Goal: Book appointment/travel/reservation

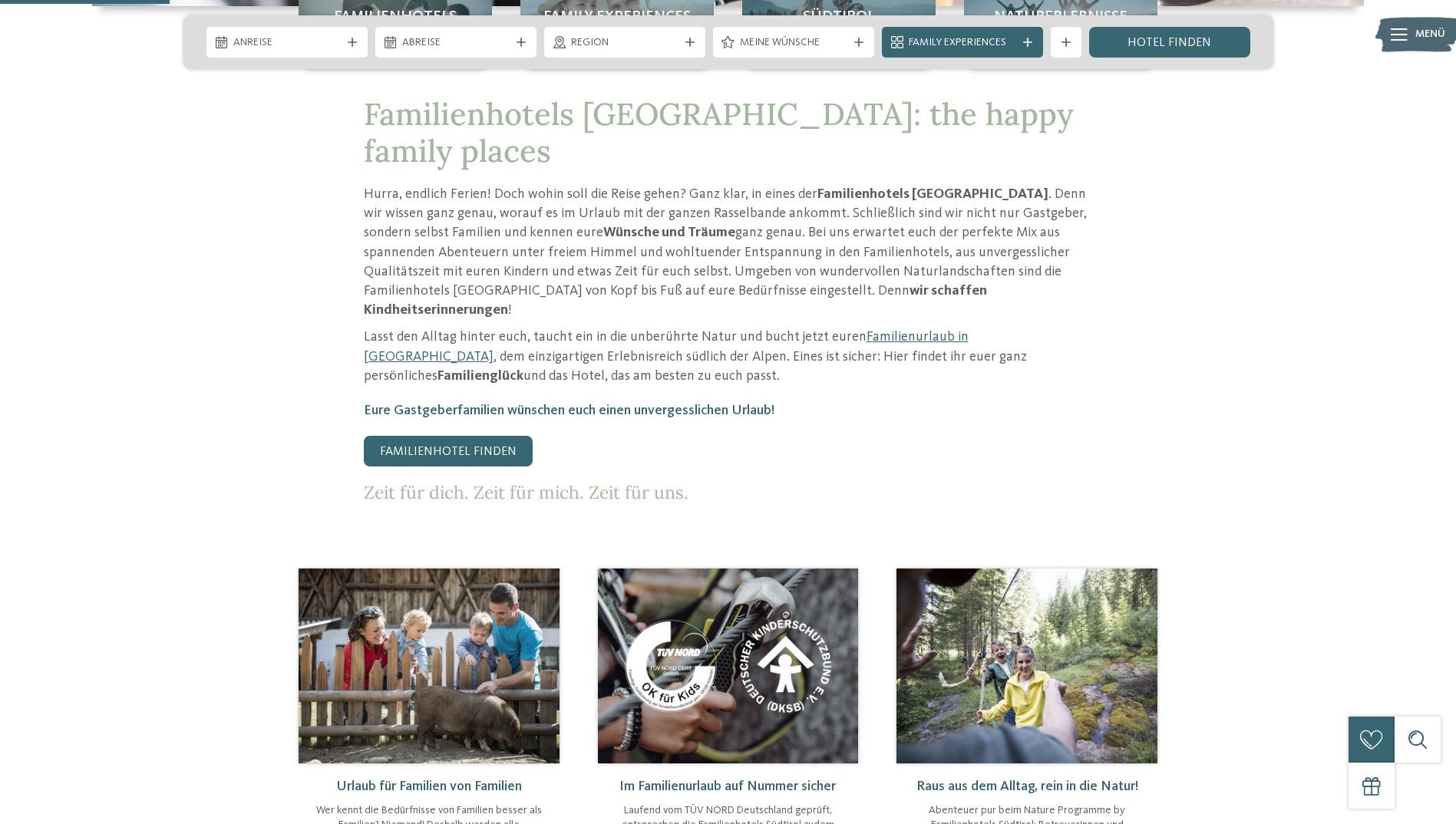
scroll to position [690, 0]
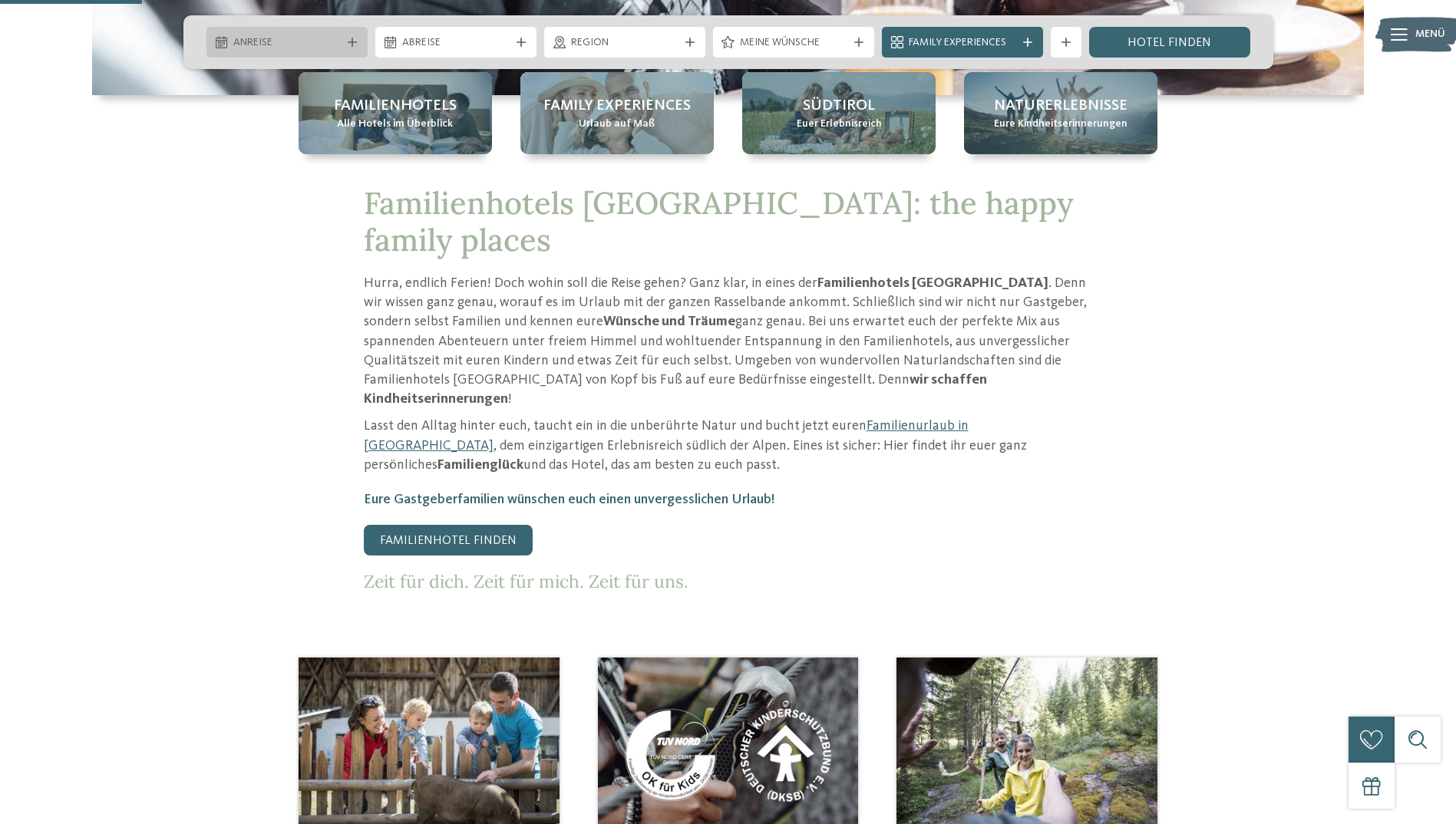
click at [286, 38] on span "Anreise" at bounding box center [287, 43] width 108 height 15
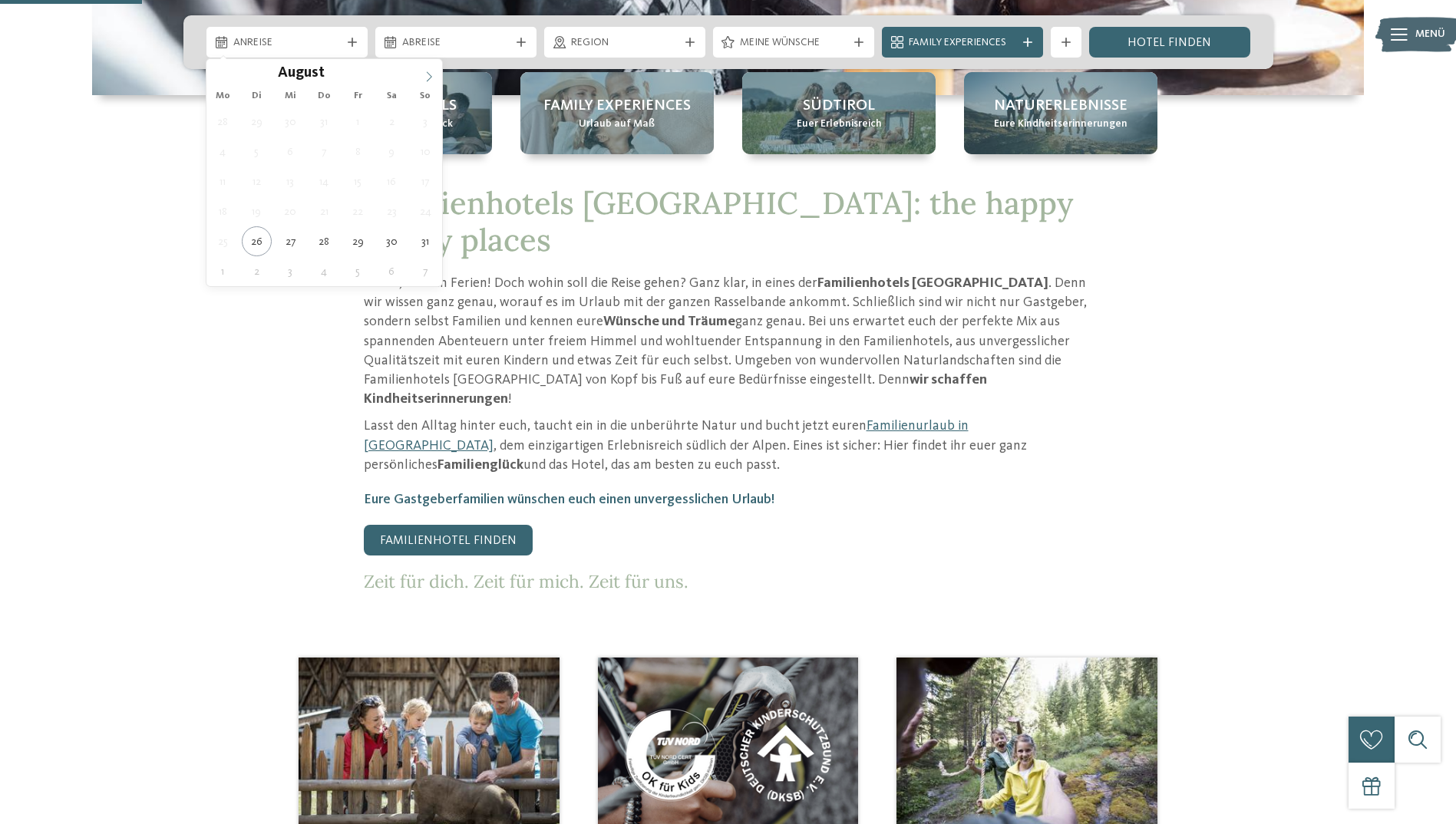
click at [430, 78] on icon at bounding box center [429, 77] width 11 height 11
click at [430, 78] on icon at bounding box center [429, 76] width 5 height 10
type input "****"
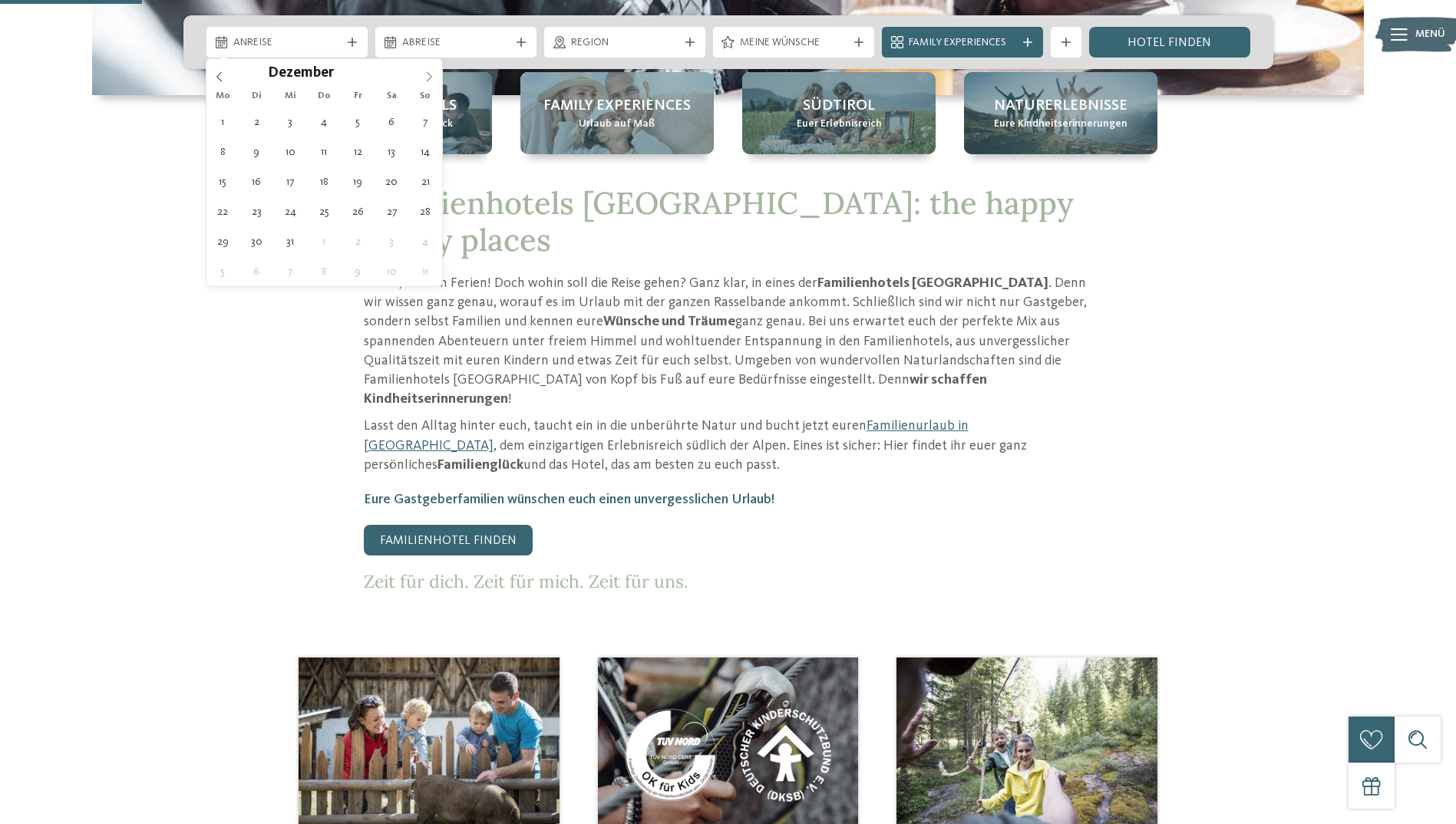
click at [430, 78] on icon at bounding box center [429, 76] width 5 height 10
click at [429, 78] on icon at bounding box center [429, 77] width 11 height 11
click at [427, 80] on icon at bounding box center [429, 77] width 11 height 11
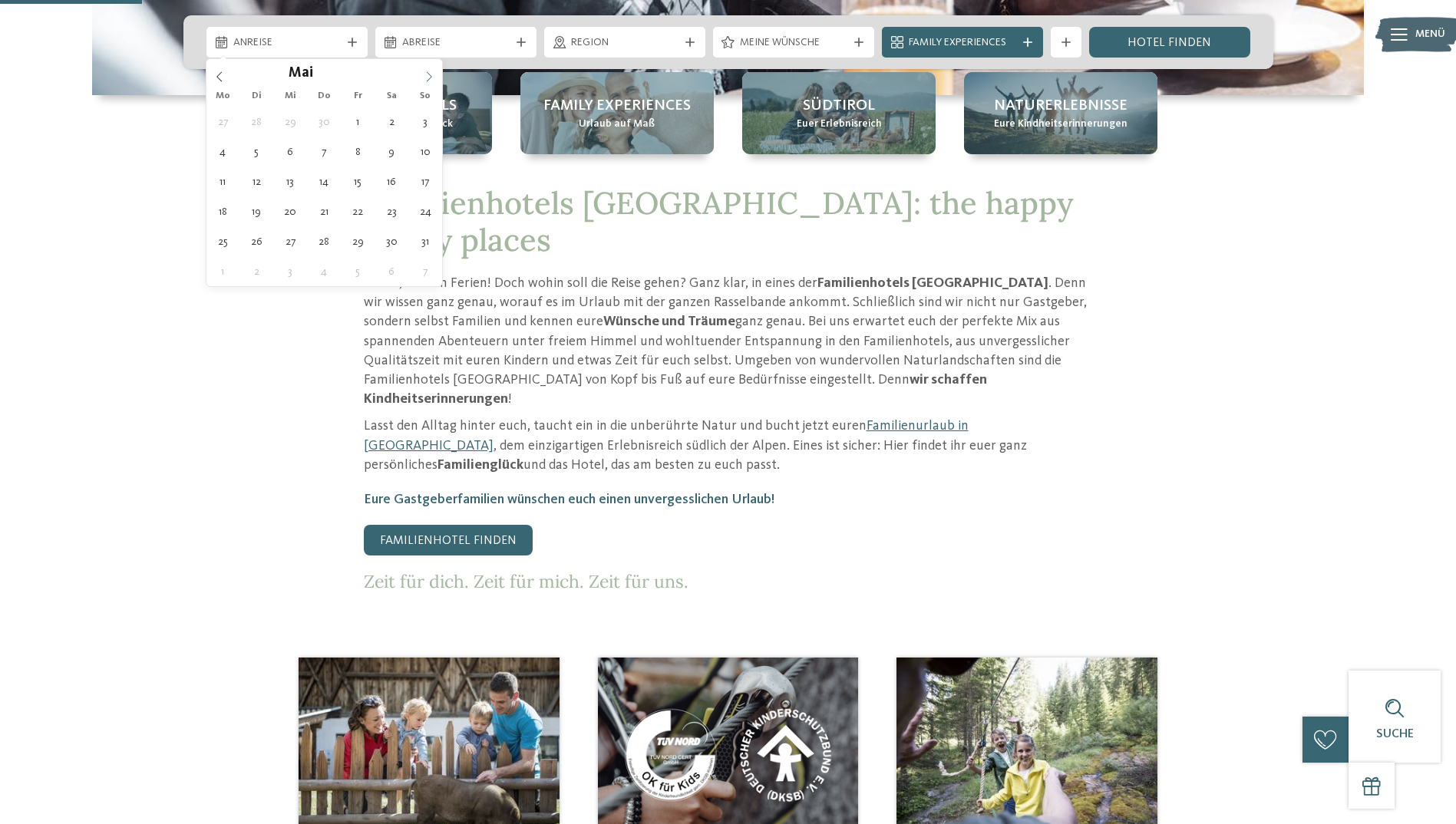
click at [426, 81] on icon at bounding box center [429, 77] width 11 height 11
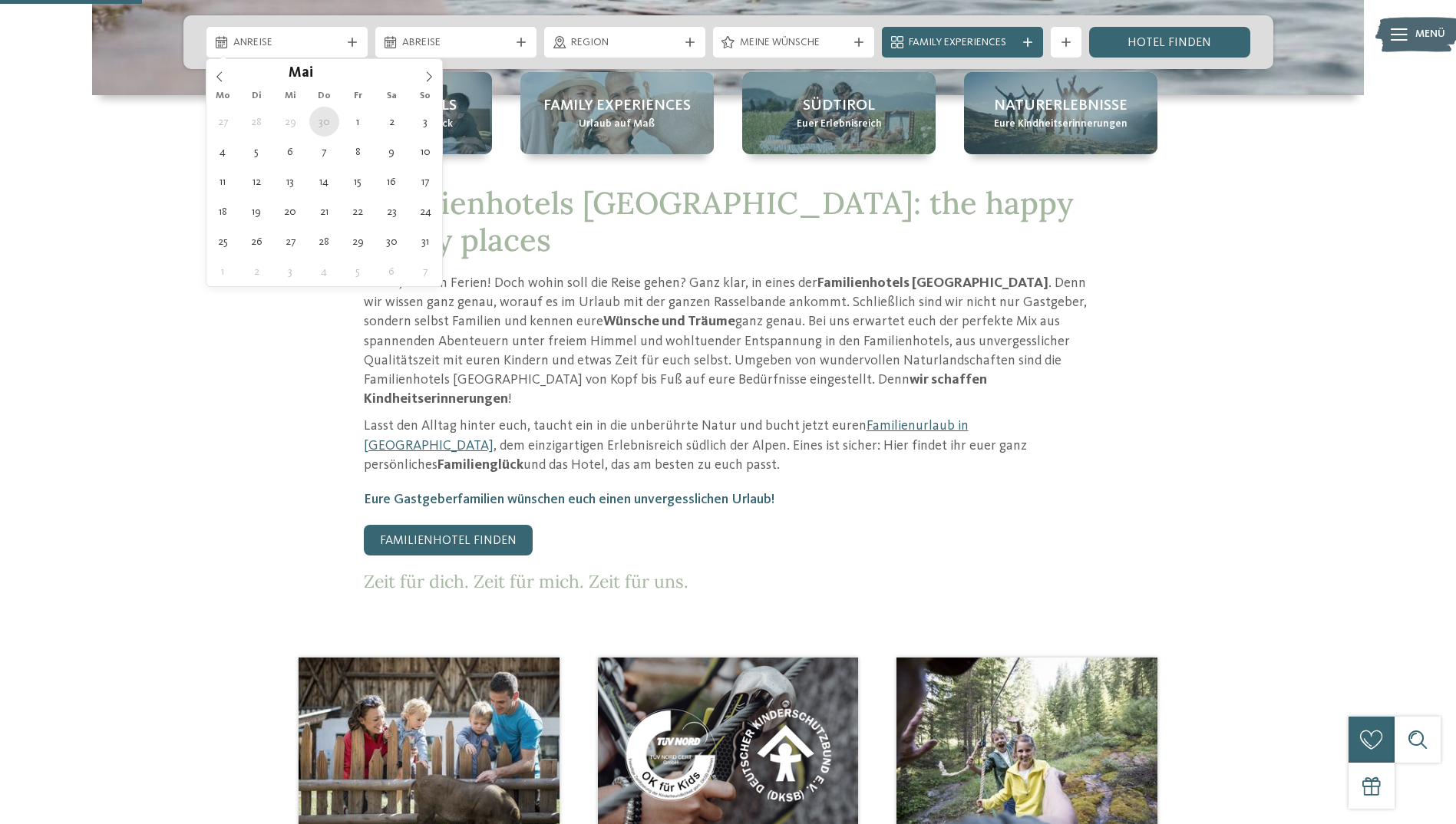
drag, startPoint x: 227, startPoint y: 76, endPoint x: 328, endPoint y: 109, distance: 106.3
click at [226, 76] on span at bounding box center [220, 72] width 26 height 26
type div "30.05.2026"
type input "****"
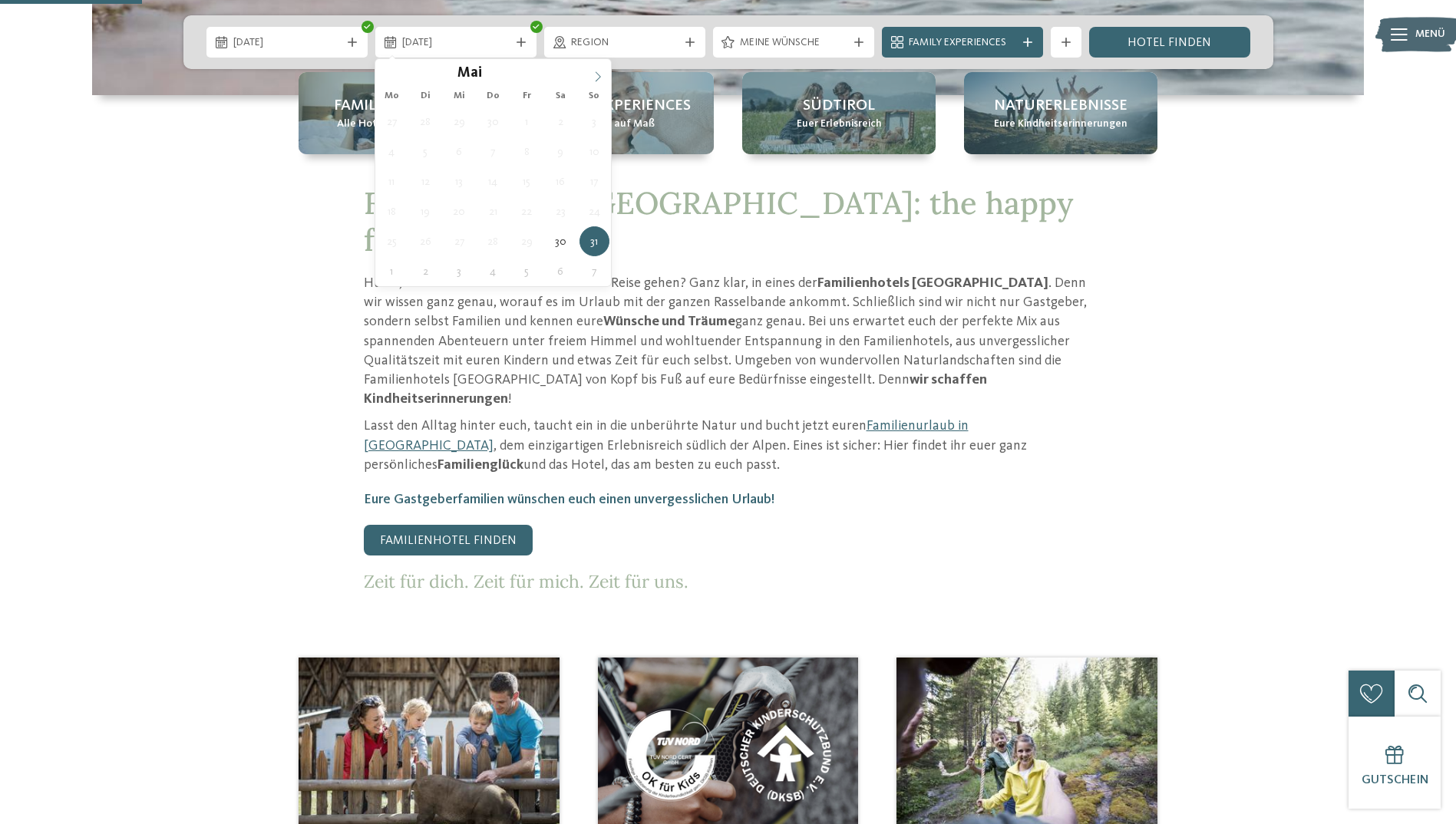
click at [595, 76] on icon at bounding box center [598, 77] width 11 height 11
type div "06.06.2026"
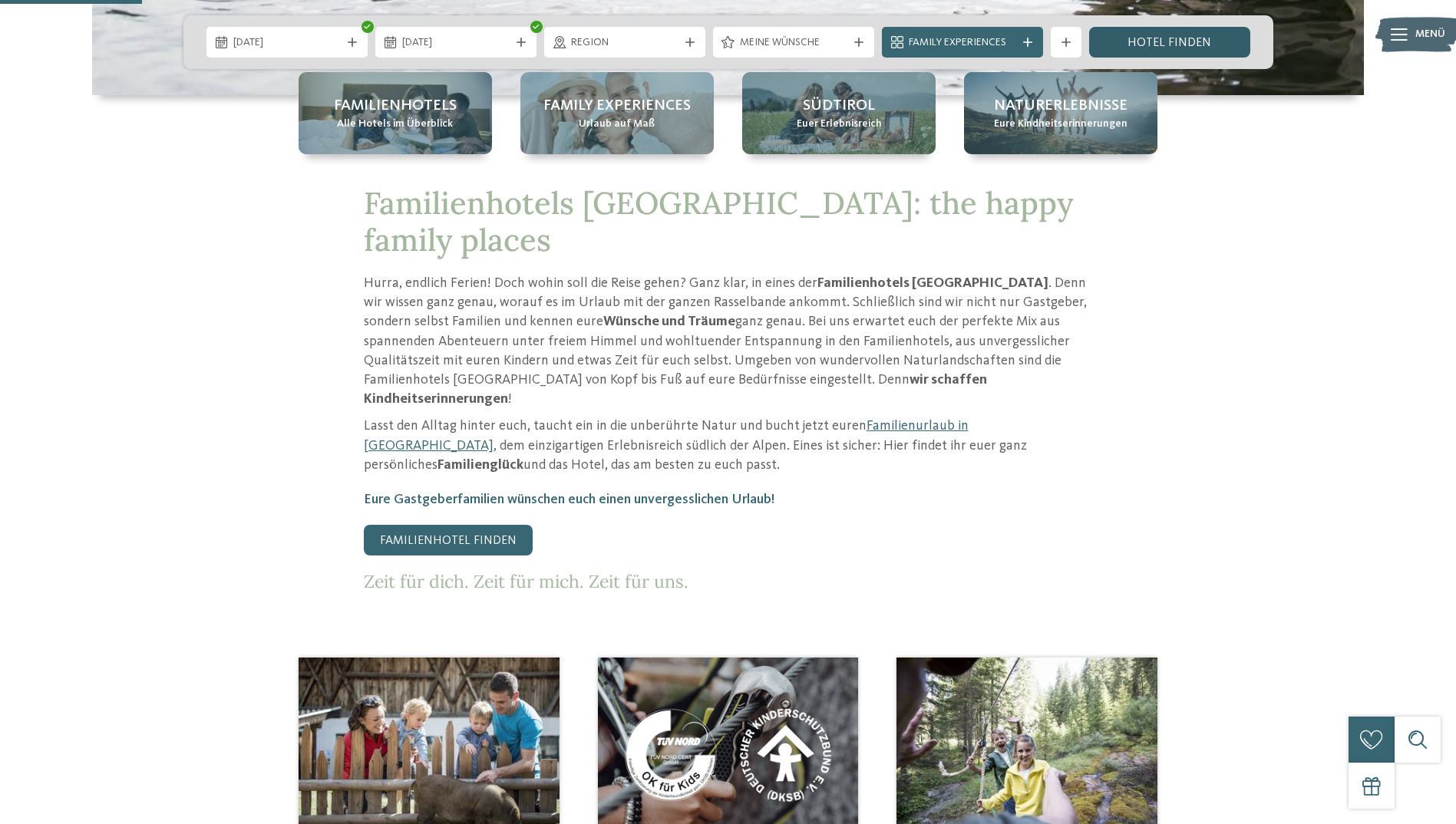
click at [1115, 48] on link "Hotel finden" at bounding box center [1169, 42] width 161 height 31
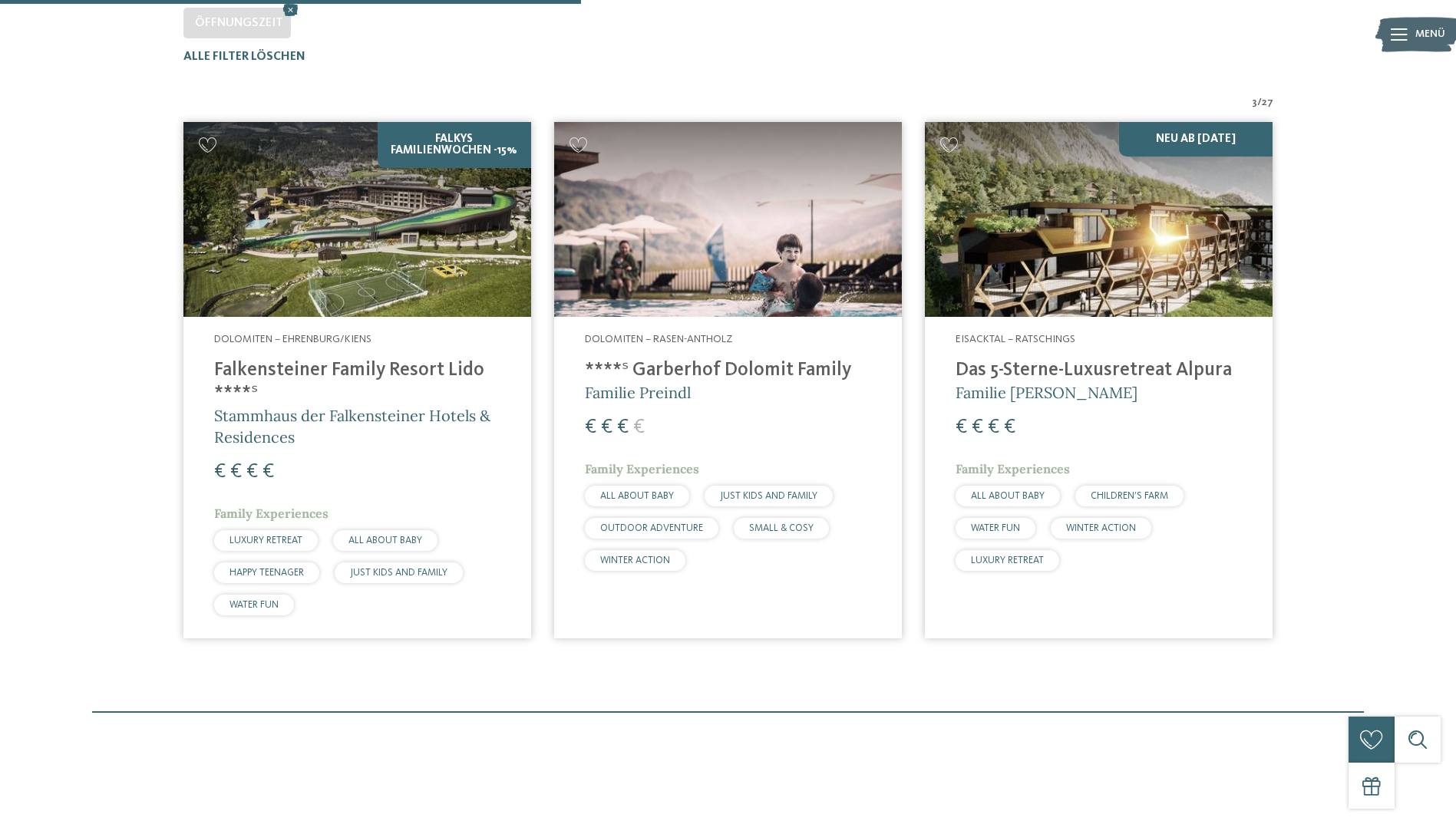
click at [677, 371] on h4 "****ˢ Garberhof Dolomit Family" at bounding box center [728, 370] width 287 height 23
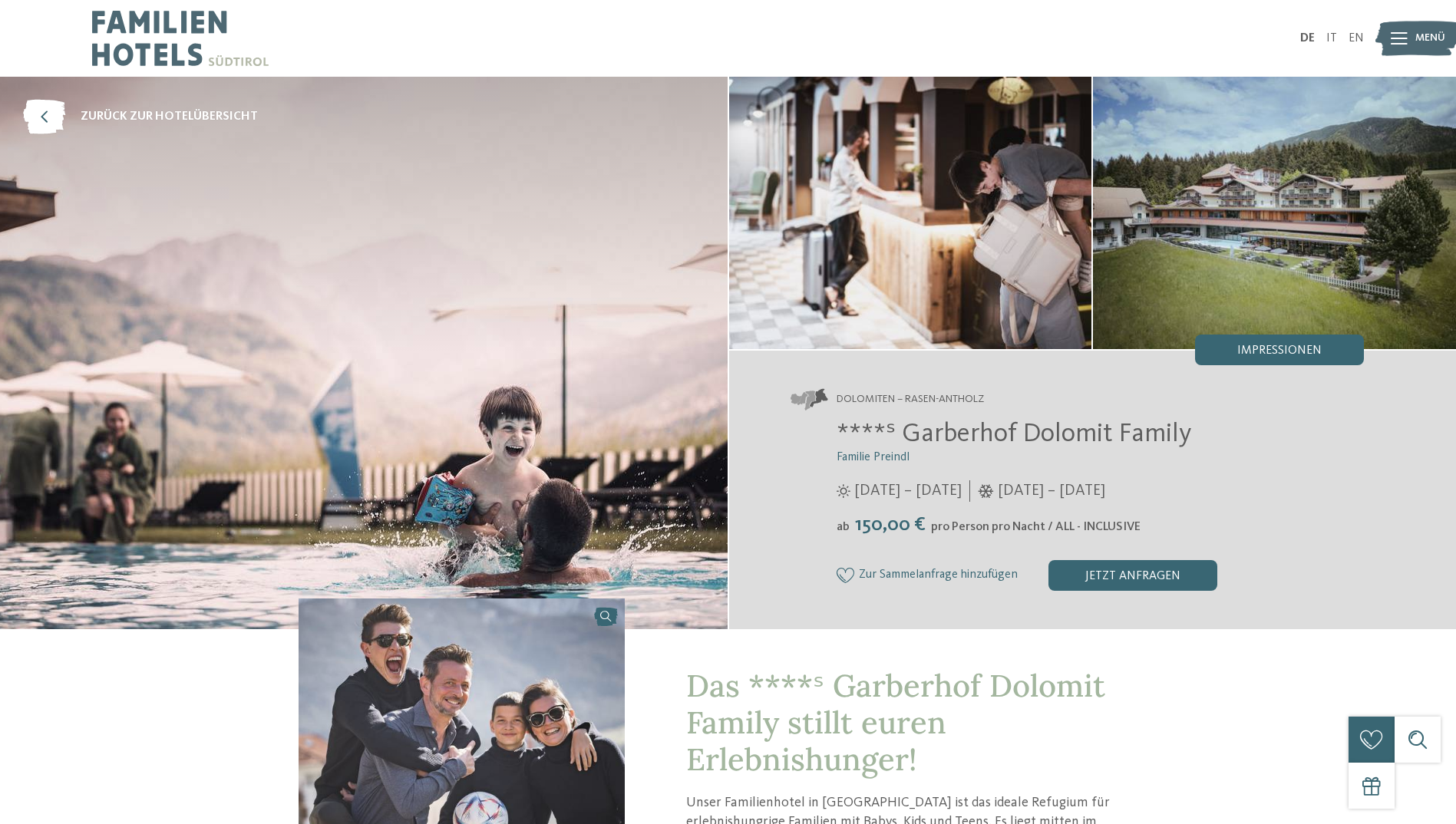
drag, startPoint x: 1261, startPoint y: 498, endPoint x: 1175, endPoint y: 157, distance: 351.7
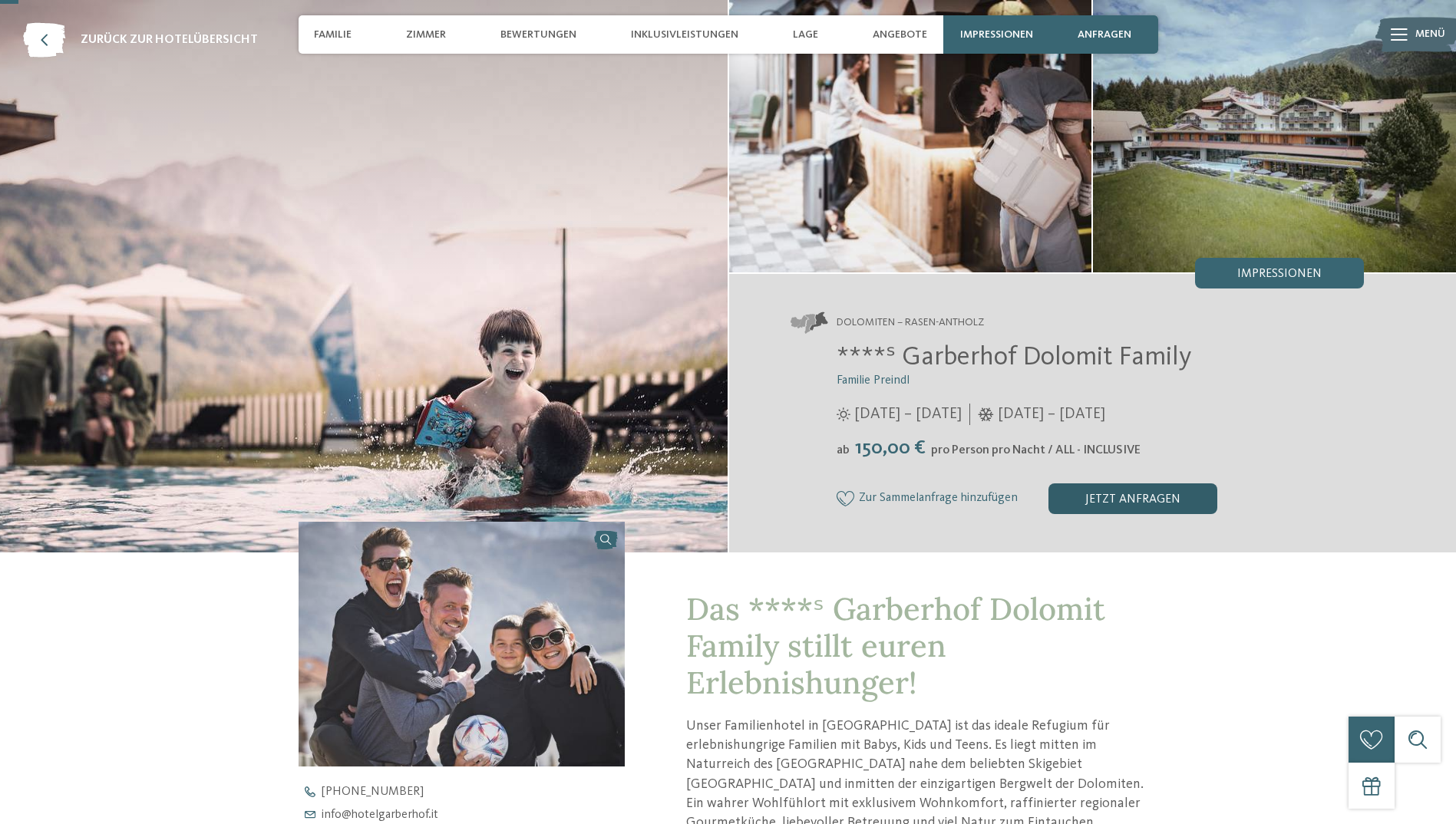
click at [1105, 496] on div "jetzt anfragen" at bounding box center [1133, 498] width 169 height 31
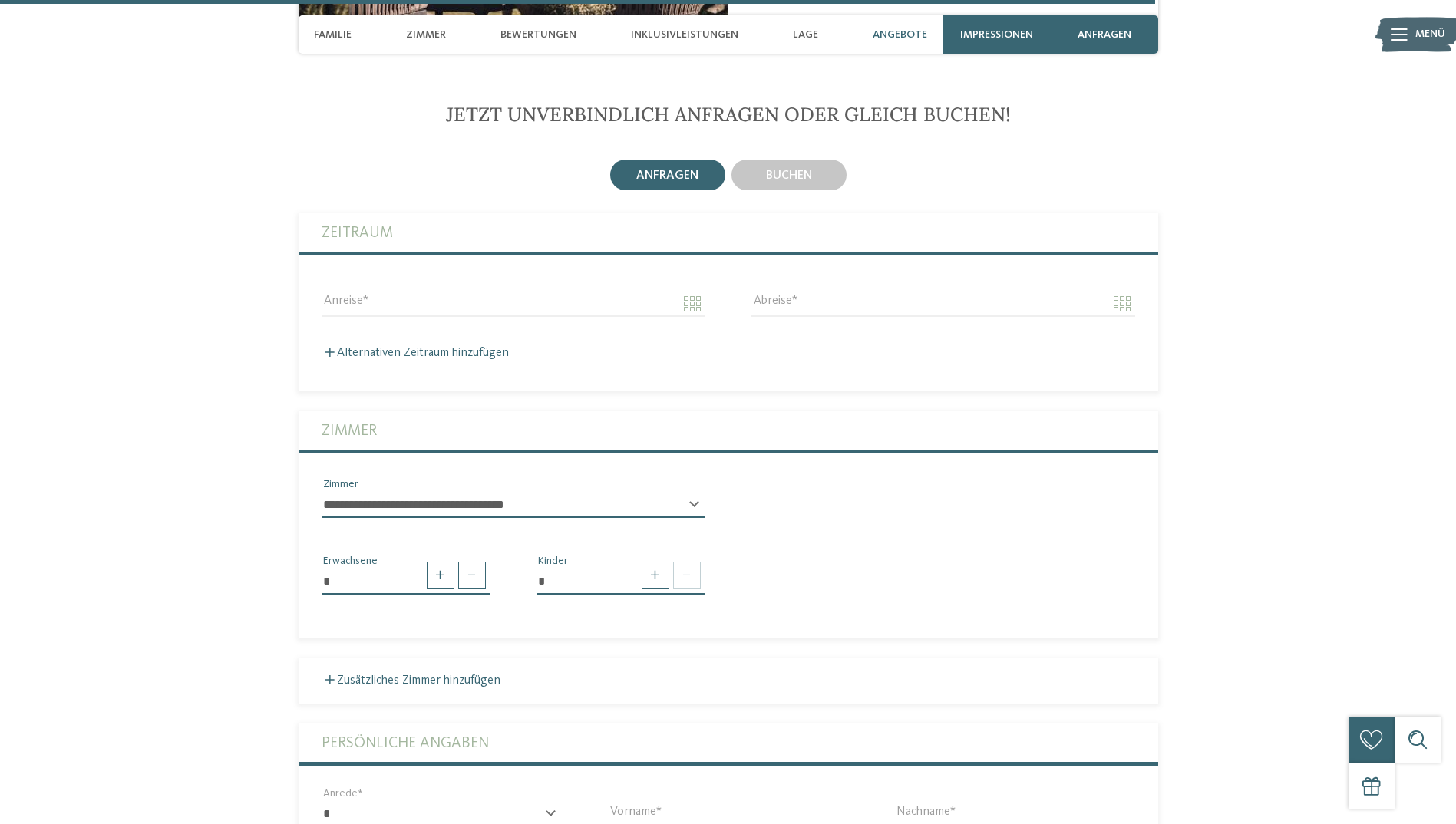
scroll to position [4902, 0]
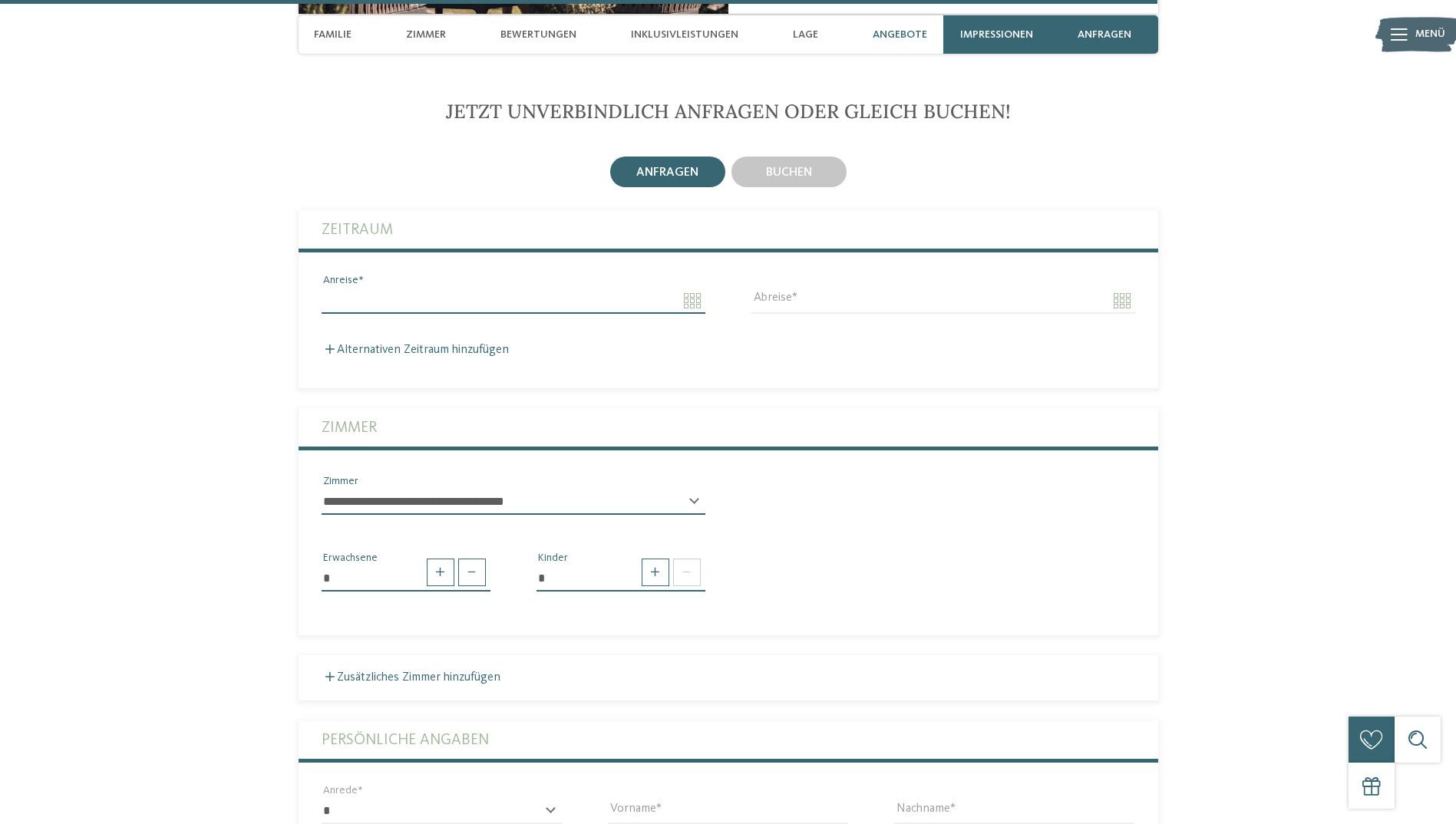
click at [391, 288] on input "Anreise" at bounding box center [512, 301] width 383 height 26
click at [530, 182] on div "anfragen buchen" at bounding box center [728, 676] width 860 height 1044
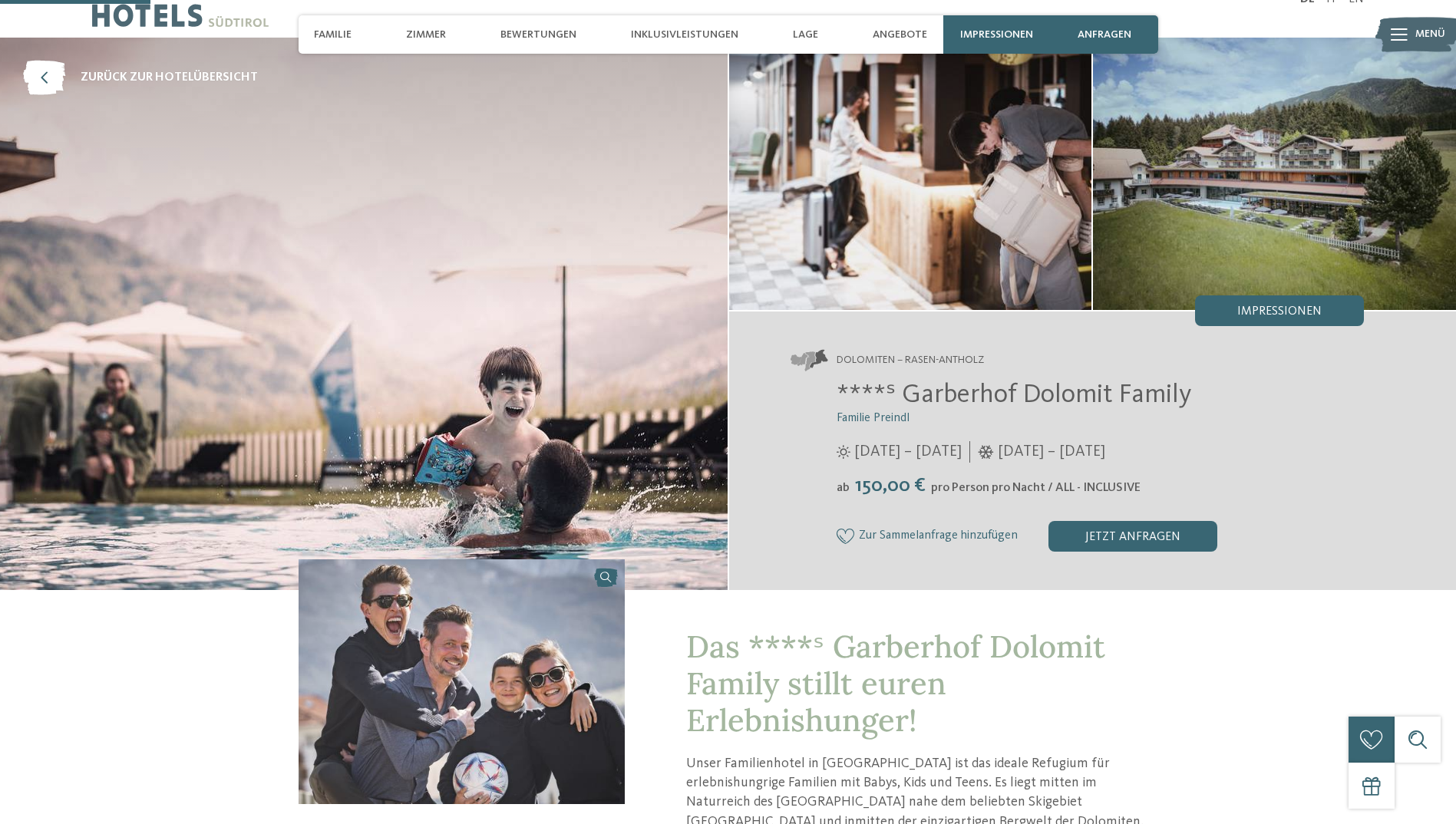
scroll to position [0, 0]
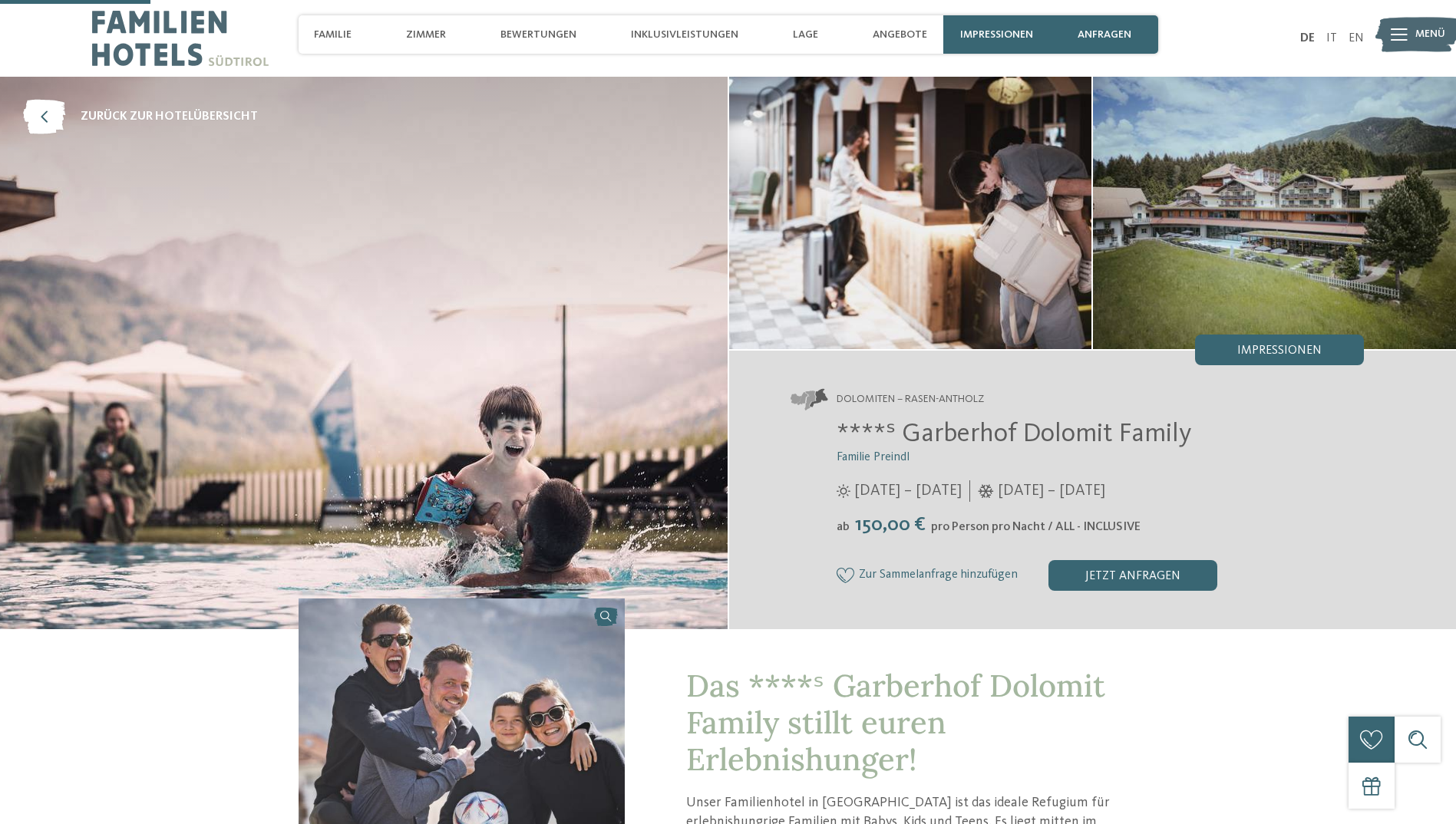
drag, startPoint x: 715, startPoint y: 481, endPoint x: 691, endPoint y: 145, distance: 336.9
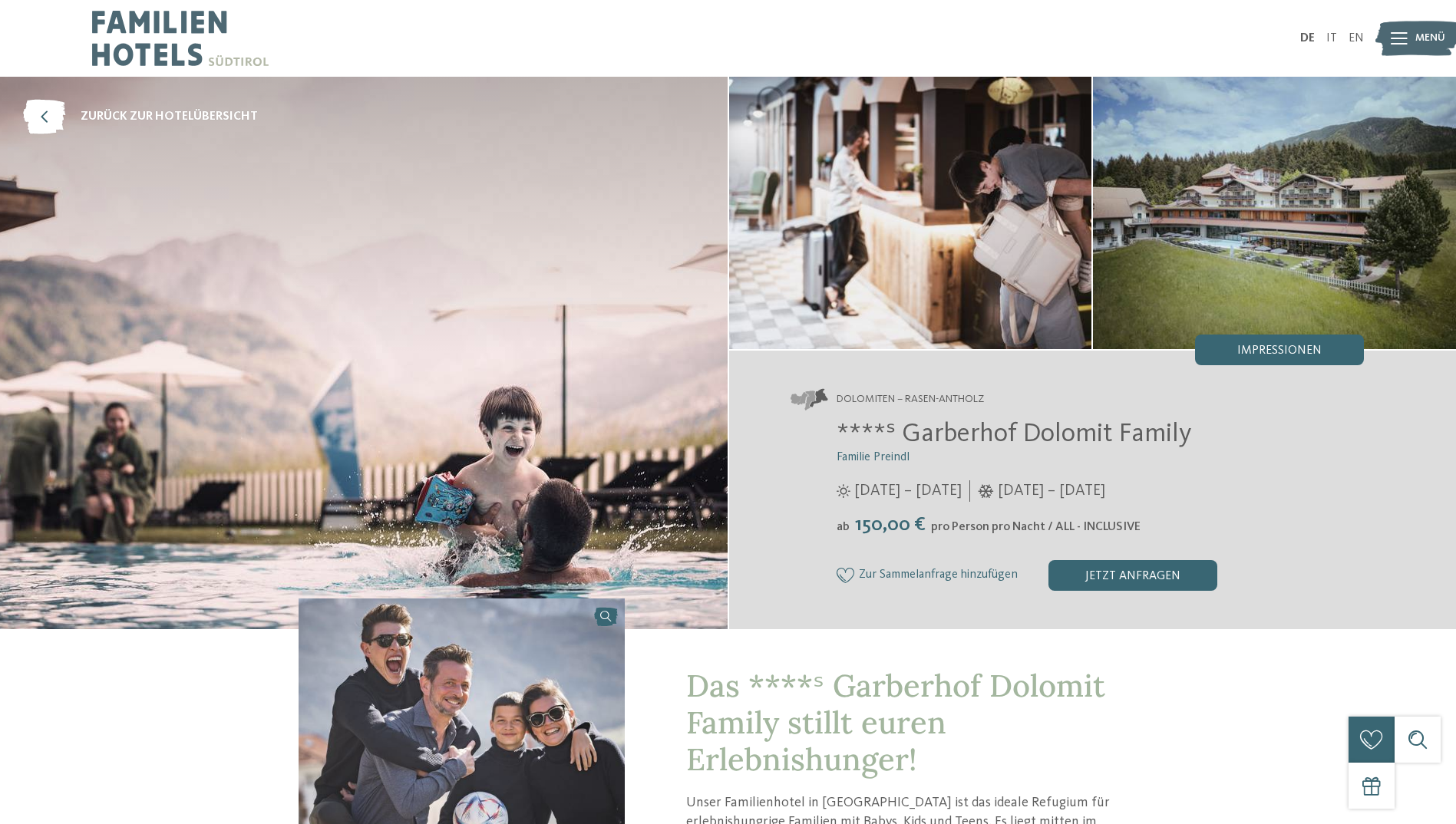
drag, startPoint x: 563, startPoint y: 577, endPoint x: 526, endPoint y: 154, distance: 424.6
click at [118, 39] on img at bounding box center [181, 38] width 177 height 77
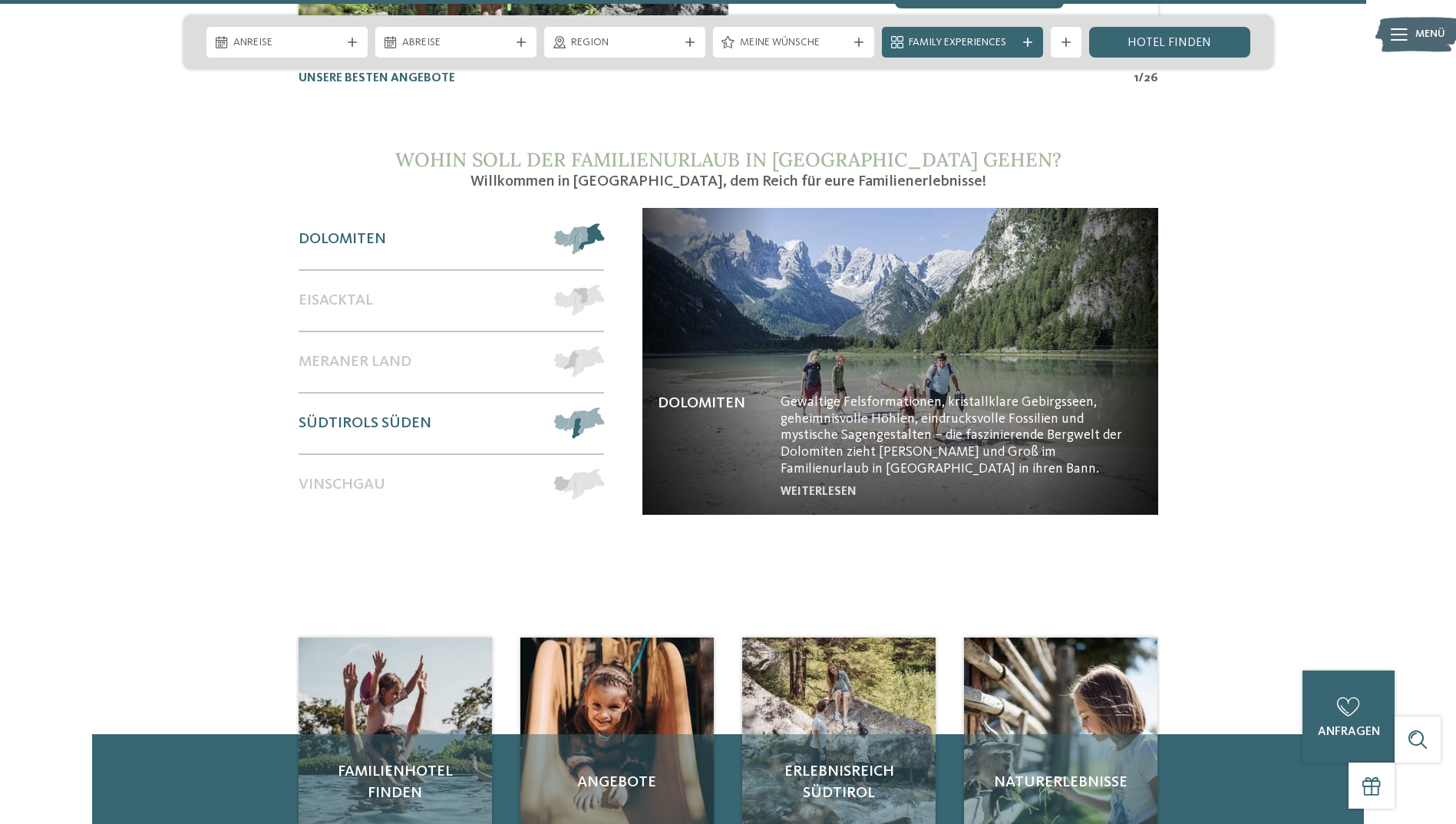
scroll to position [6673, 0]
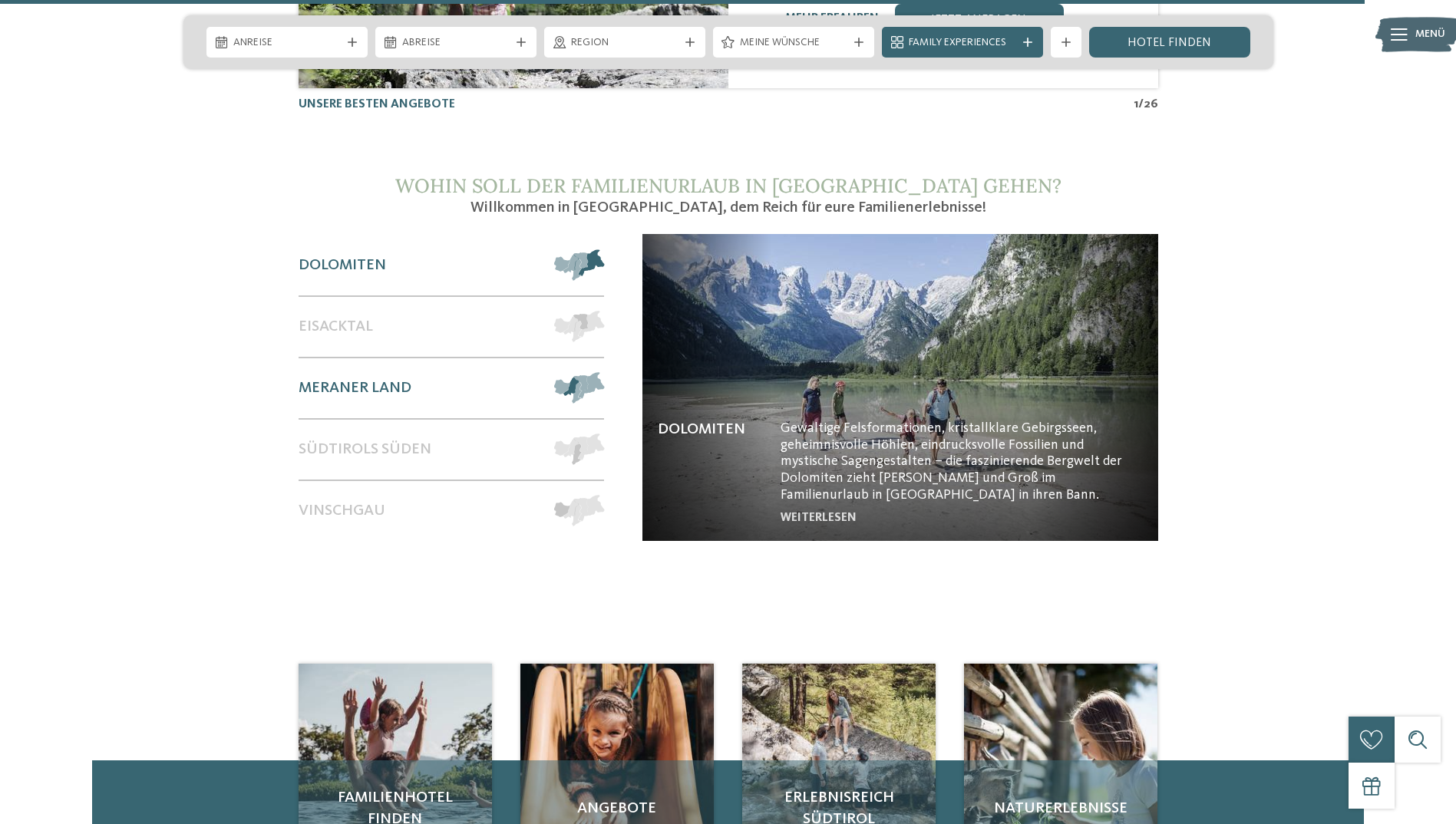
click at [604, 372] on span at bounding box center [604, 387] width 0 height 31
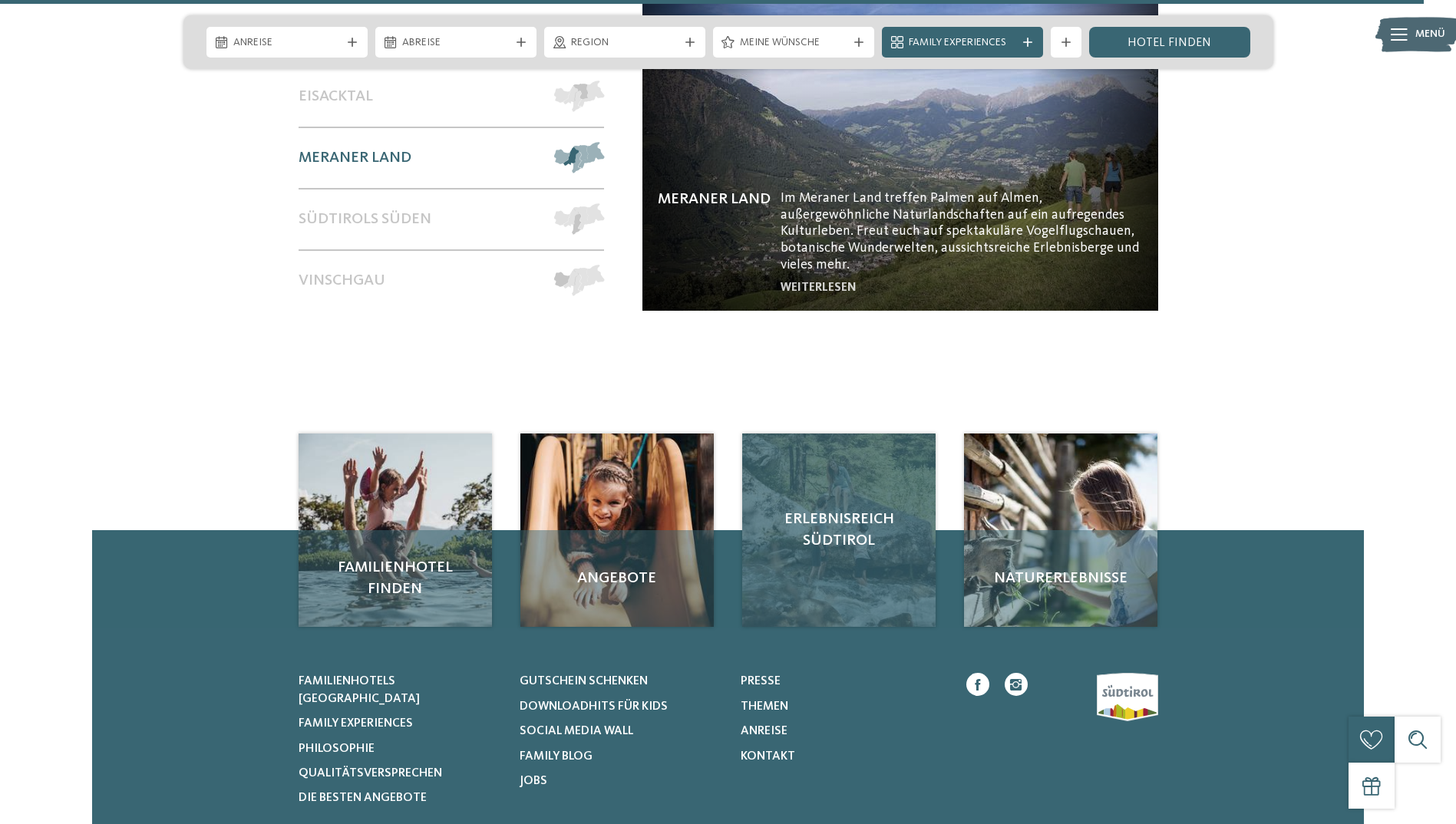
scroll to position [7120, 0]
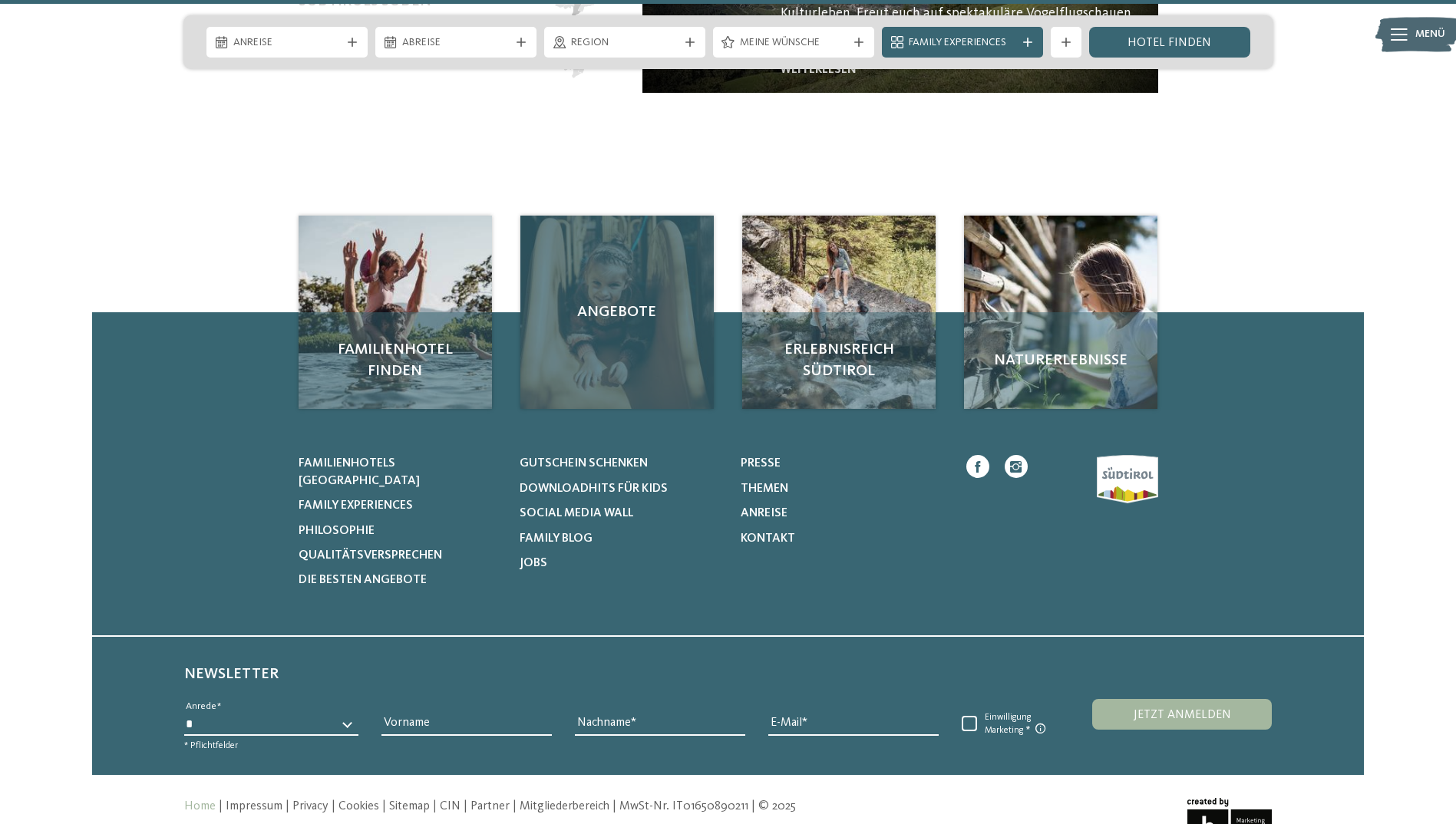
click at [622, 281] on div "Angebote" at bounding box center [617, 313] width 194 height 194
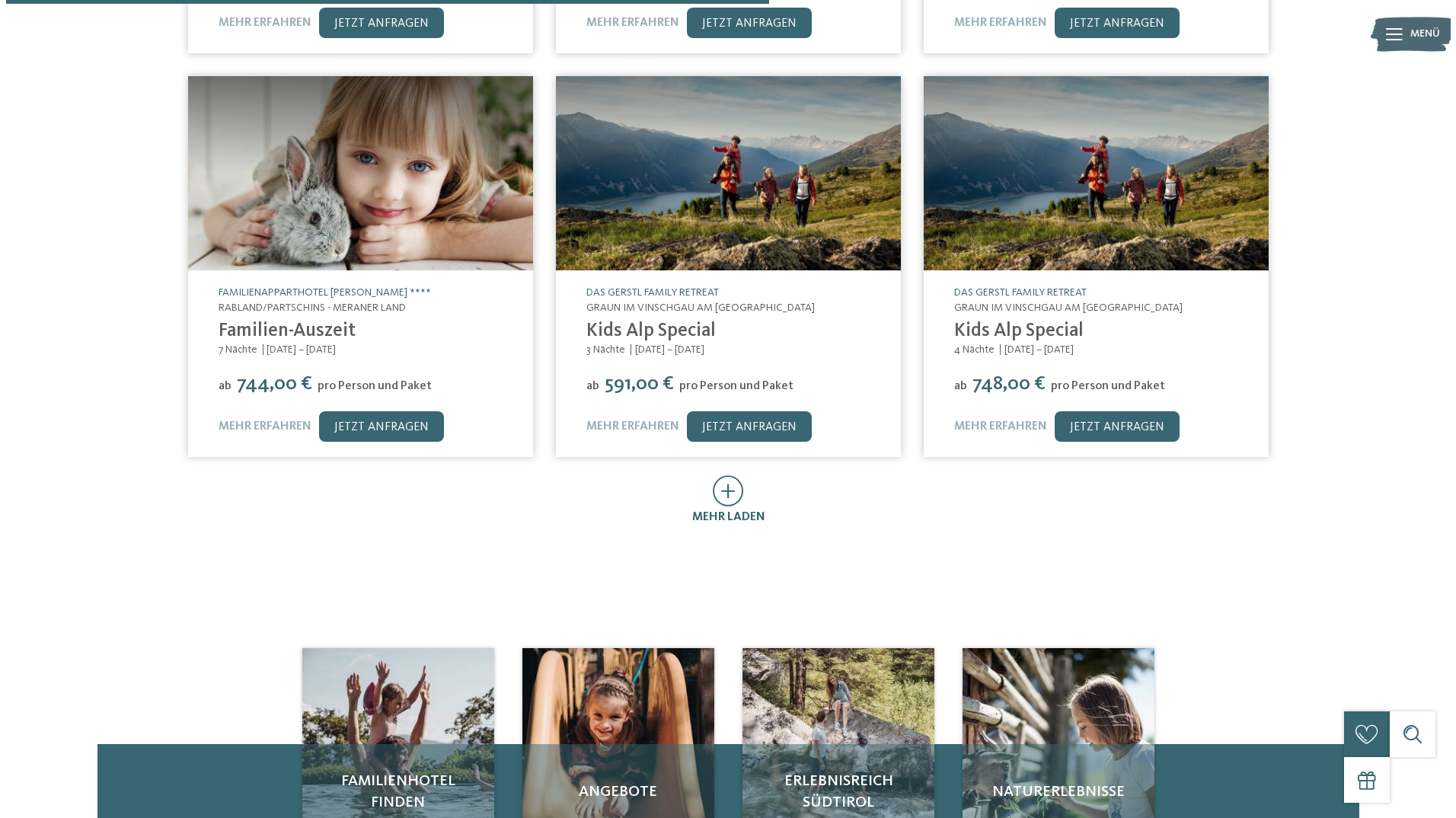
scroll to position [762, 0]
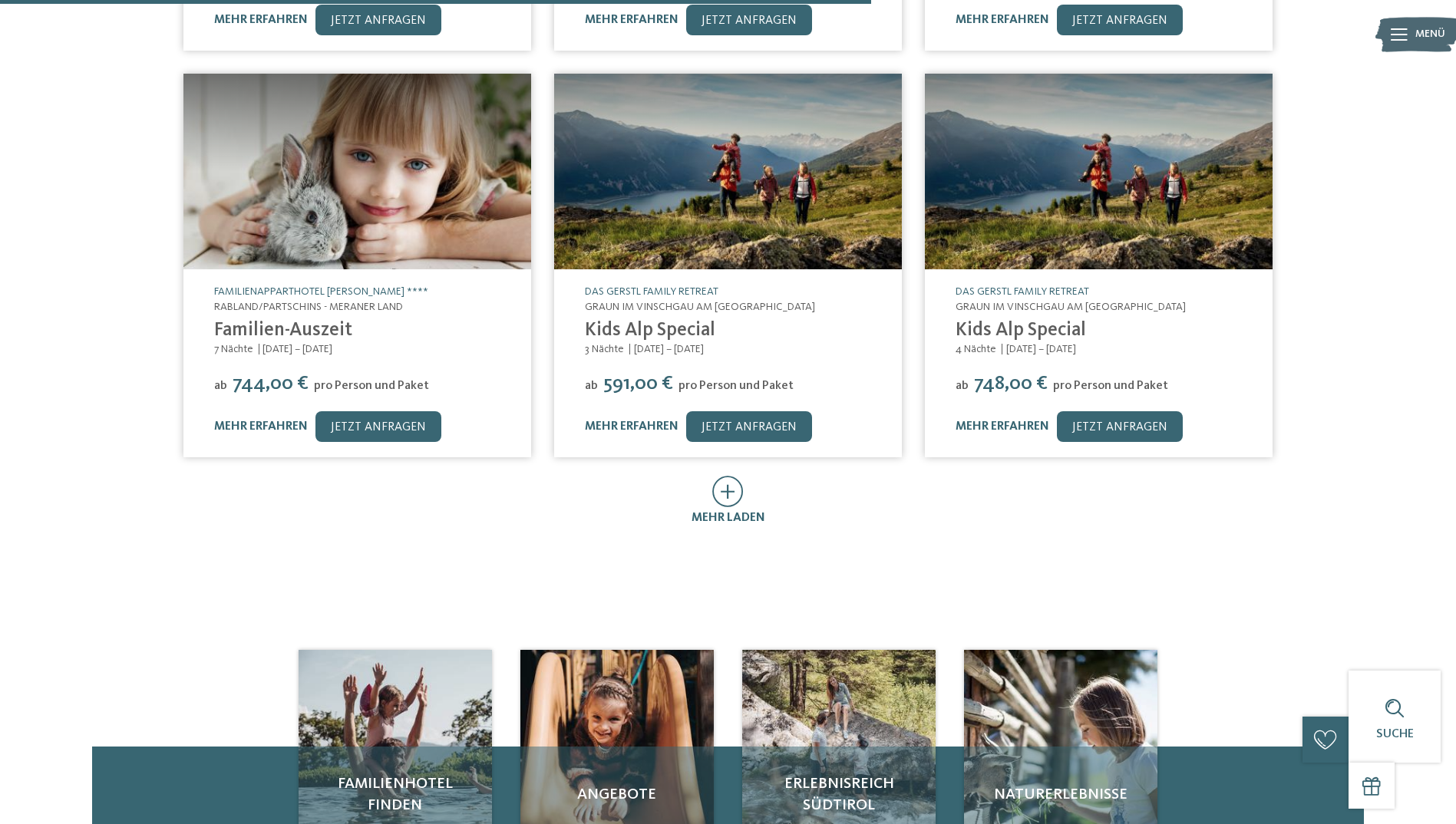
drag, startPoint x: 605, startPoint y: 401, endPoint x: 783, endPoint y: 477, distance: 193.5
click at [605, 420] on link "mehr erfahren" at bounding box center [632, 426] width 94 height 12
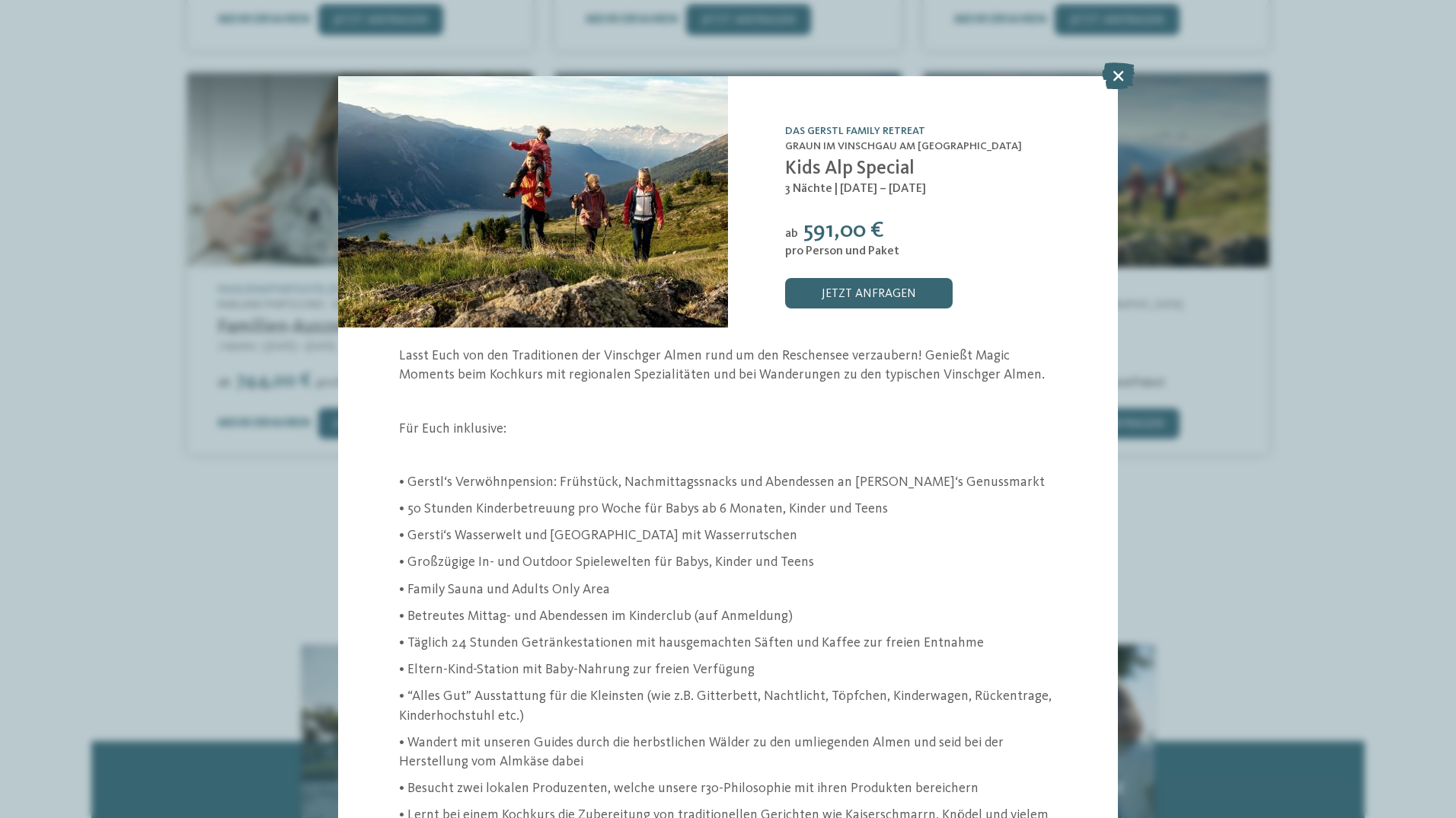
scroll to position [76, 0]
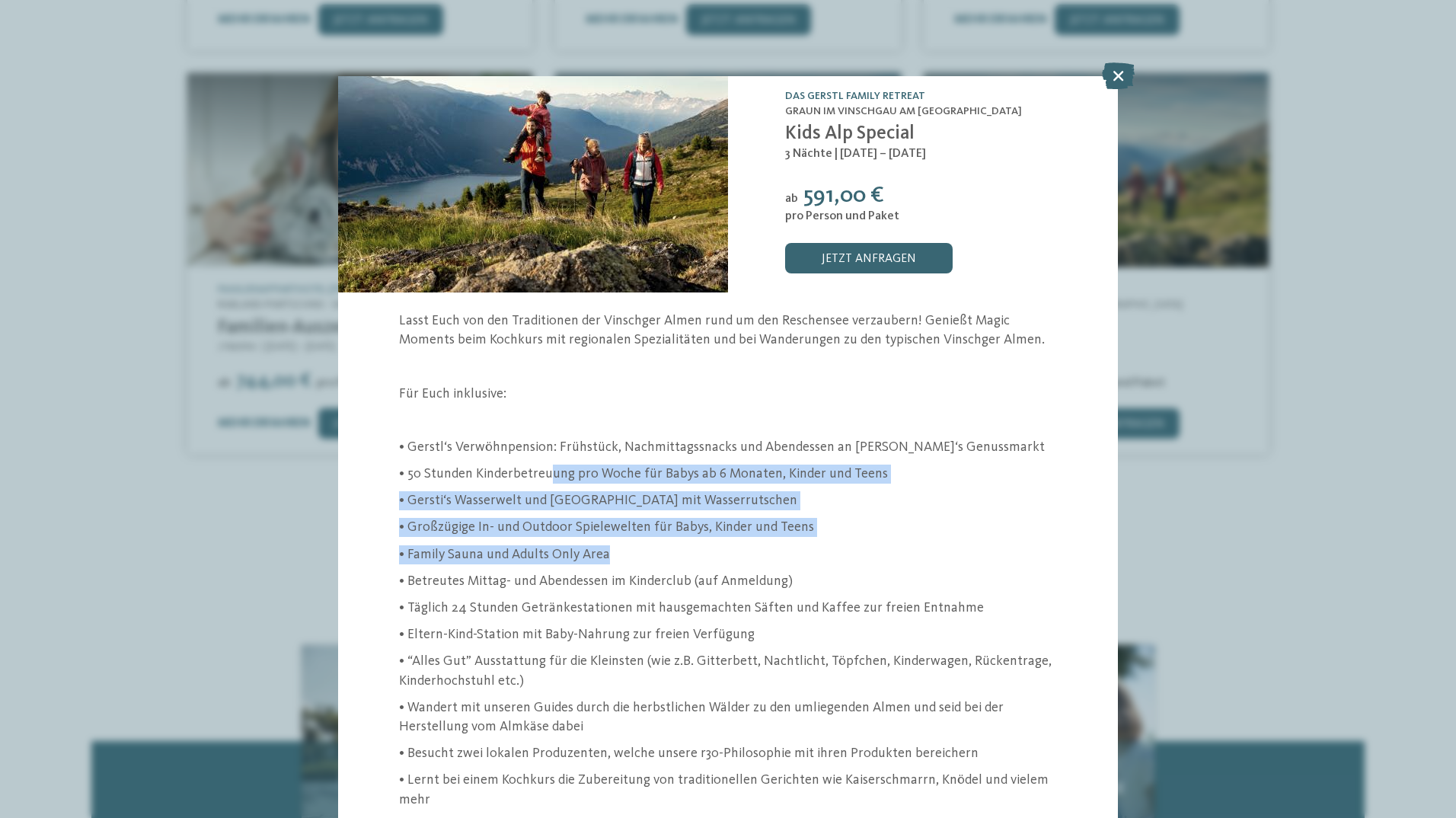
drag, startPoint x: 551, startPoint y: 473, endPoint x: 794, endPoint y: 555, distance: 256.5
click at [794, 555] on div "Lasst Euch von den Traditionen der Vinschger Almen rund um den Reschensee verza…" at bounding box center [727, 586] width 658 height 551
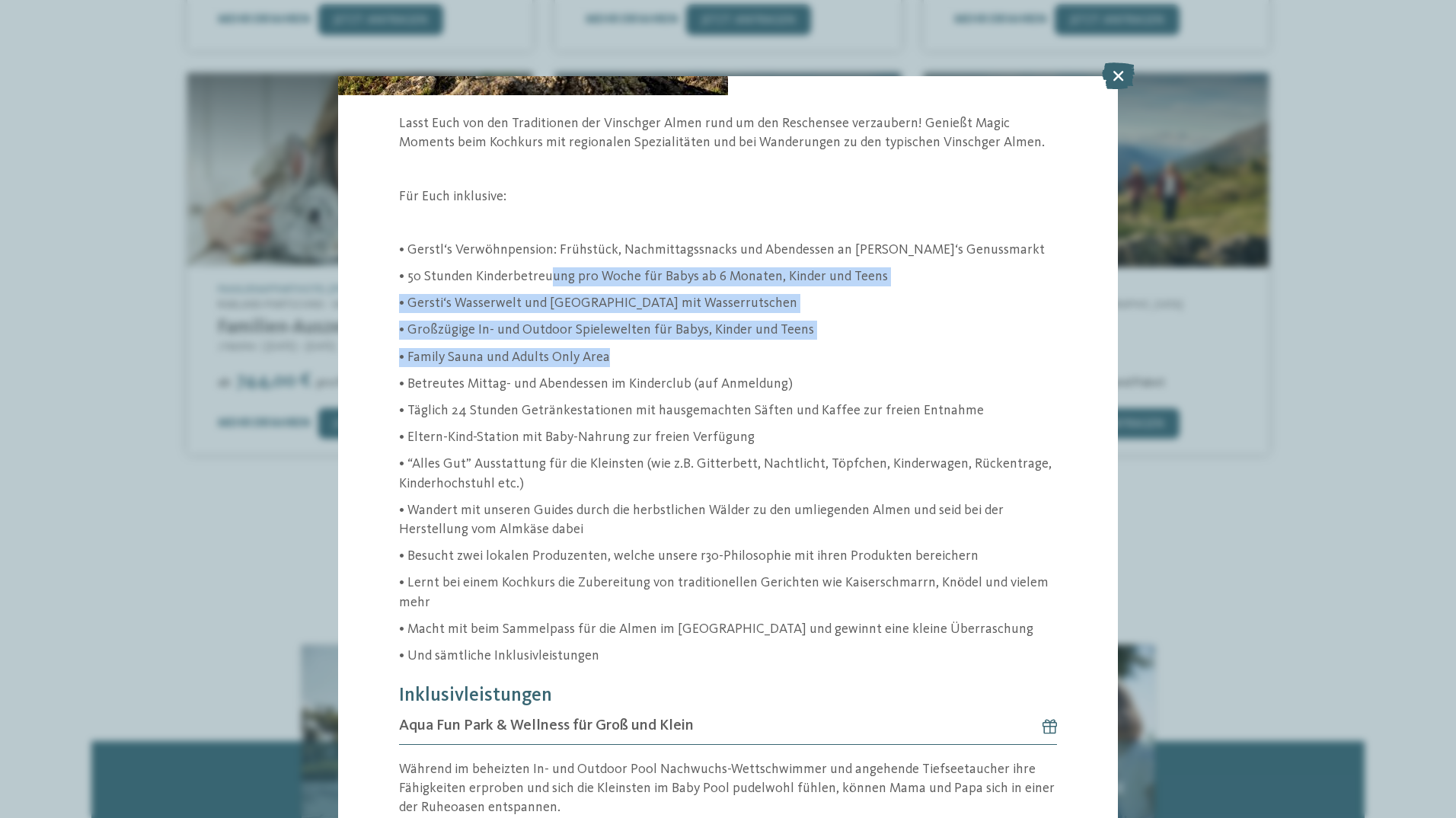
scroll to position [0, 0]
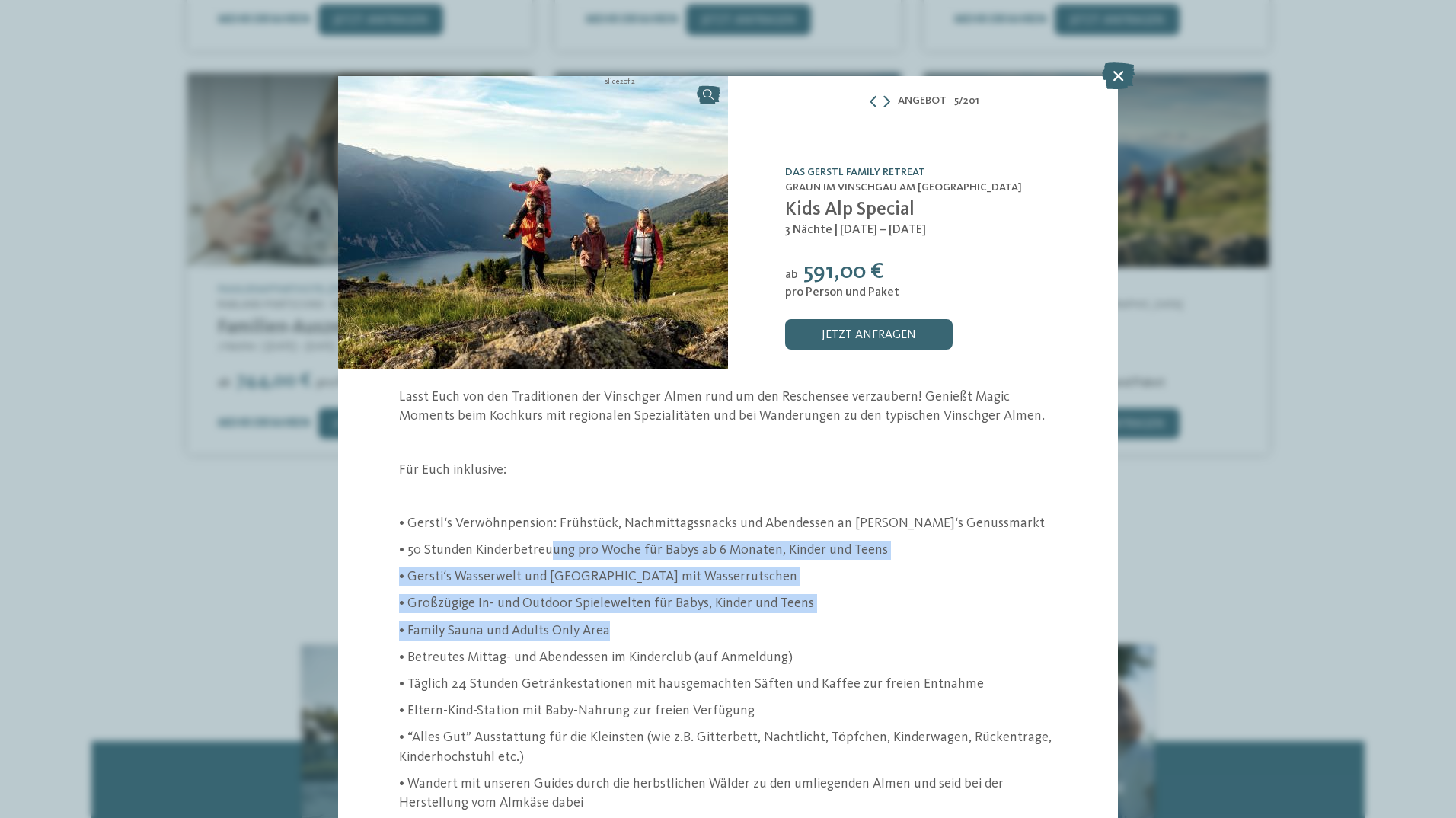
click at [832, 167] on link "DAS GERSTL Family Retreat" at bounding box center [855, 172] width 140 height 11
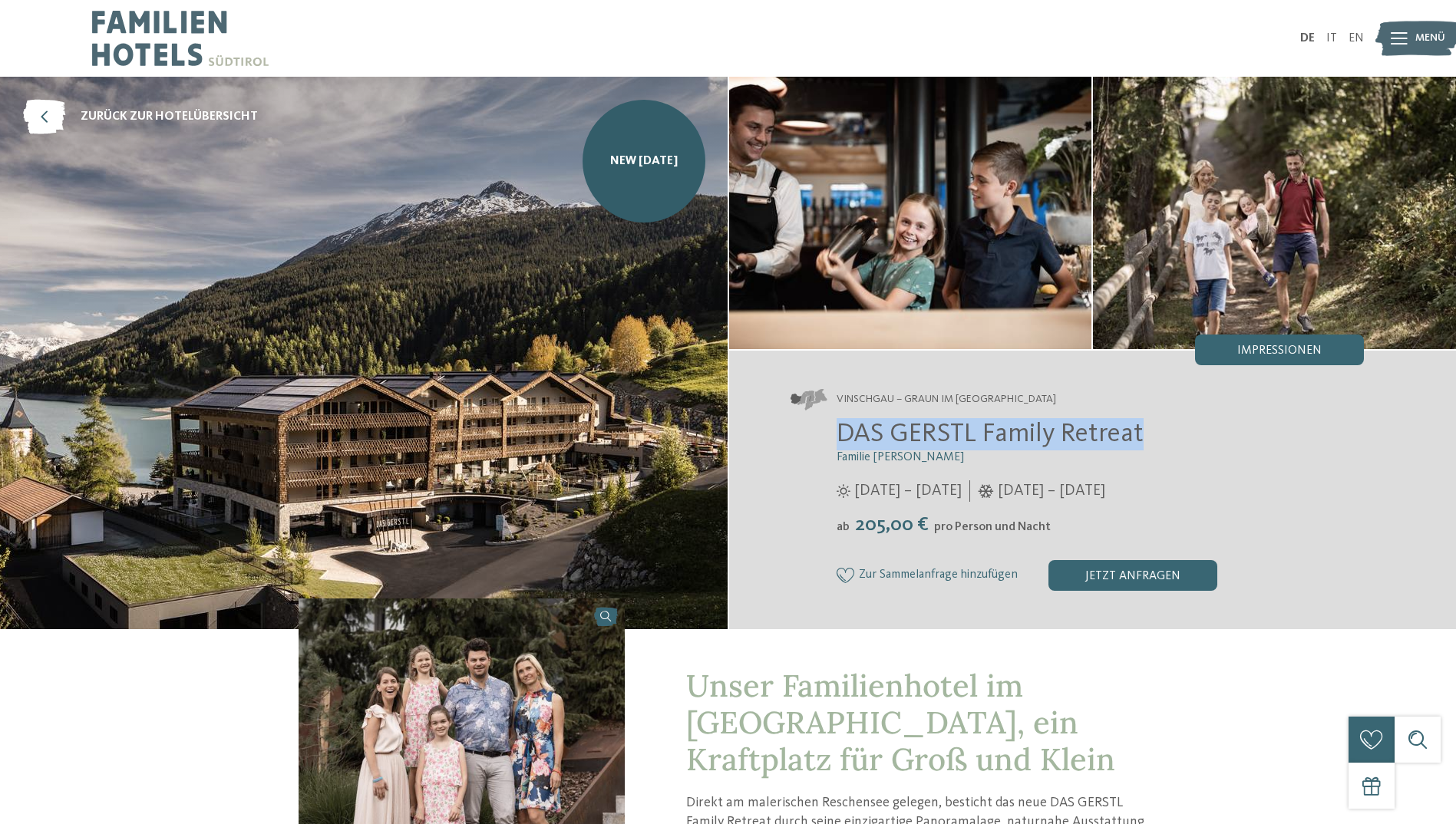
click at [840, 429] on h2 "DAS GERSTL Family Retreat" at bounding box center [1100, 434] width 528 height 32
copy span "DAS GERSTL Family Retreat"
